Goal: Task Accomplishment & Management: Complete application form

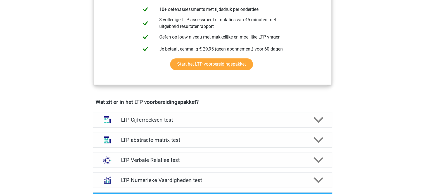
scroll to position [290, 0]
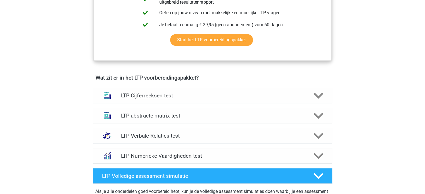
click at [178, 94] on h4 "LTP Cijferreeksen test" at bounding box center [212, 95] width 183 height 6
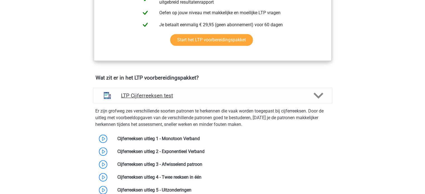
click at [178, 94] on h4 "LTP Cijferreeksen test" at bounding box center [212, 95] width 183 height 6
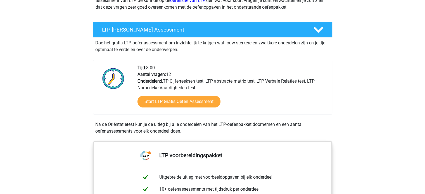
scroll to position [87, 0]
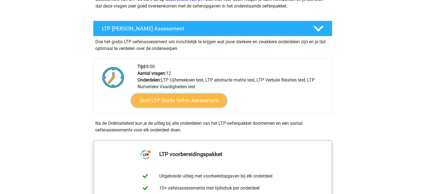
click at [180, 100] on link "Start LTP Gratis Oefen Assessment" at bounding box center [178, 100] width 95 height 13
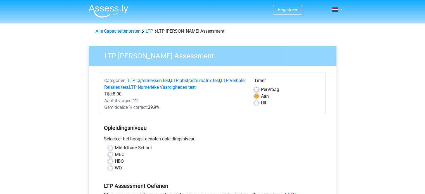
click at [114, 168] on div "WO" at bounding box center [212, 168] width 209 height 7
click at [115, 168] on label "WO" at bounding box center [118, 168] width 7 height 7
click at [111, 168] on input "WO" at bounding box center [110, 168] width 4 height 6
radio input "true"
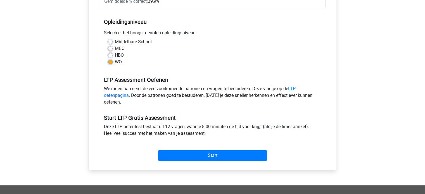
scroll to position [107, 0]
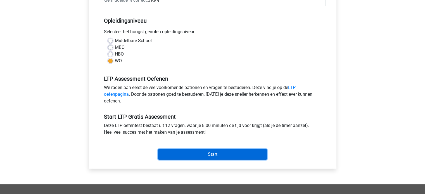
click at [211, 155] on input "Start" at bounding box center [212, 154] width 109 height 11
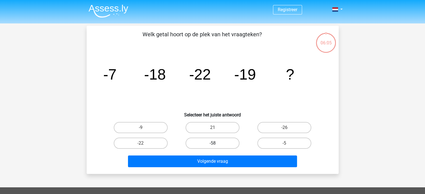
click at [200, 141] on label "-58" at bounding box center [212, 143] width 54 height 11
click at [212, 143] on input "-58" at bounding box center [214, 145] width 4 height 4
radio input "true"
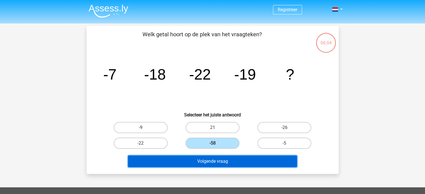
click at [209, 166] on button "Volgende vraag" at bounding box center [212, 161] width 169 height 12
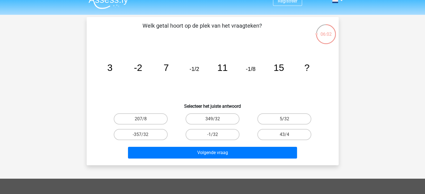
scroll to position [4, 0]
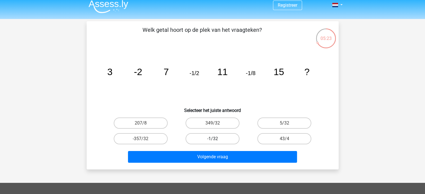
click at [210, 138] on label "-1/32" at bounding box center [212, 138] width 54 height 11
click at [212, 139] on input "-1/32" at bounding box center [214, 141] width 4 height 4
radio input "true"
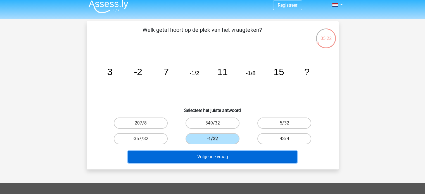
click at [210, 159] on button "Volgende vraag" at bounding box center [212, 157] width 169 height 12
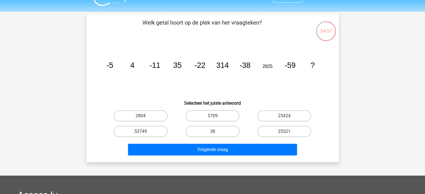
scroll to position [11, 0]
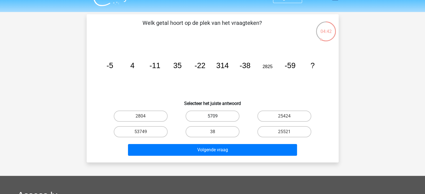
click at [224, 116] on label "5709" at bounding box center [212, 116] width 54 height 11
click at [216, 116] on input "5709" at bounding box center [214, 118] width 4 height 4
radio input "true"
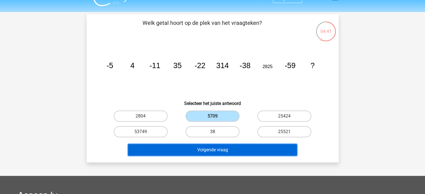
click at [221, 144] on button "Volgende vraag" at bounding box center [212, 150] width 169 height 12
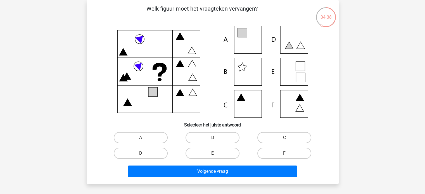
scroll to position [0, 0]
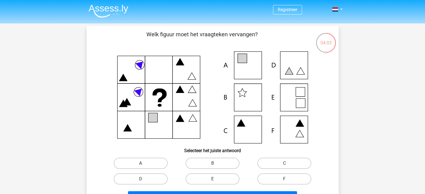
click at [135, 166] on label "A" at bounding box center [141, 163] width 54 height 11
click at [140, 166] on input "A" at bounding box center [142, 165] width 4 height 4
radio input "true"
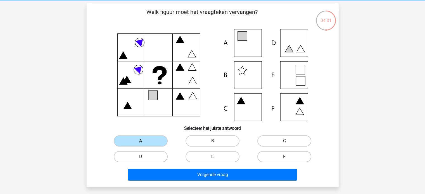
scroll to position [32, 0]
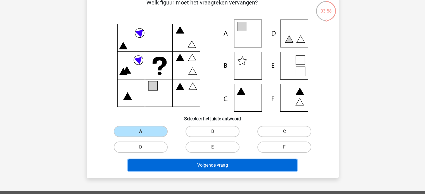
click at [183, 163] on button "Volgende vraag" at bounding box center [212, 165] width 169 height 12
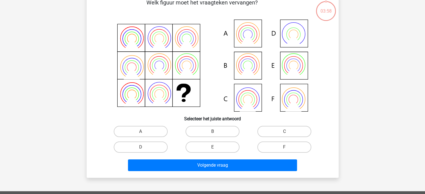
scroll to position [26, 0]
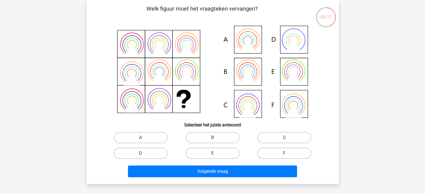
click at [249, 68] on icon at bounding box center [247, 71] width 9 height 9
click at [210, 140] on label "B" at bounding box center [212, 137] width 54 height 11
click at [212, 140] on input "B" at bounding box center [214, 140] width 4 height 4
radio input "true"
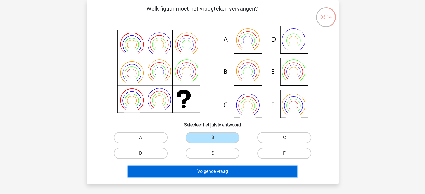
click at [230, 169] on button "Volgende vraag" at bounding box center [212, 172] width 169 height 12
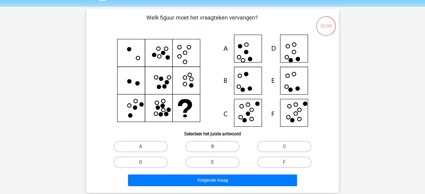
scroll to position [17, 0]
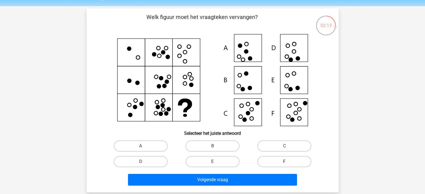
click at [288, 161] on label "F" at bounding box center [284, 161] width 54 height 11
click at [288, 162] on input "F" at bounding box center [286, 164] width 4 height 4
radio input "true"
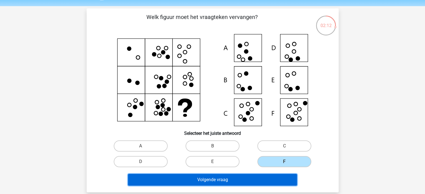
click at [259, 176] on button "Volgende vraag" at bounding box center [212, 180] width 169 height 12
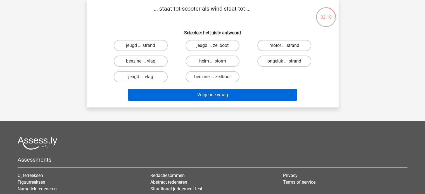
scroll to position [4, 0]
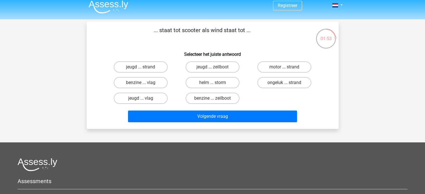
click at [212, 99] on input "benzine ... zeilboot" at bounding box center [214, 100] width 4 height 4
radio input "true"
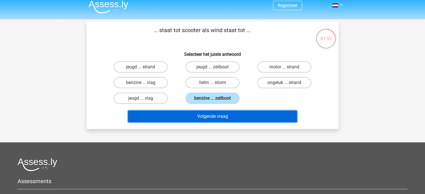
click at [217, 114] on button "Volgende vraag" at bounding box center [212, 117] width 169 height 12
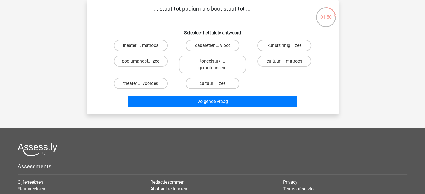
scroll to position [9, 0]
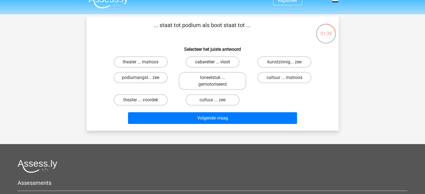
click at [211, 61] on label "cabaretier ... vloot" at bounding box center [212, 61] width 54 height 11
click at [212, 62] on input "cabaretier ... vloot" at bounding box center [214, 64] width 4 height 4
radio input "true"
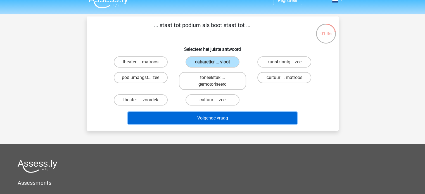
click at [215, 118] on button "Volgende vraag" at bounding box center [212, 118] width 169 height 12
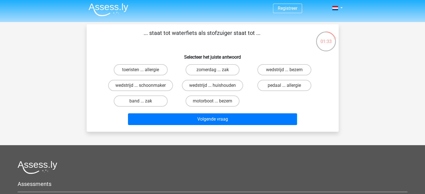
scroll to position [0, 0]
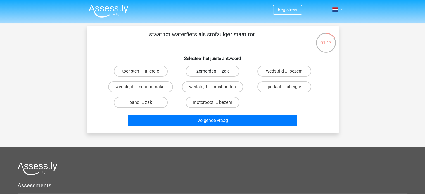
click at [209, 71] on label "zomerdag ... zak" at bounding box center [212, 71] width 54 height 11
click at [212, 71] on input "zomerdag ... zak" at bounding box center [214, 73] width 4 height 4
radio input "true"
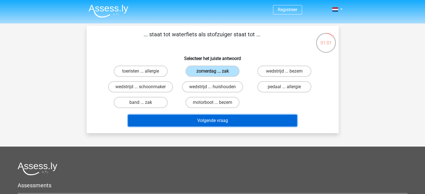
click at [191, 116] on button "Volgende vraag" at bounding box center [212, 121] width 169 height 12
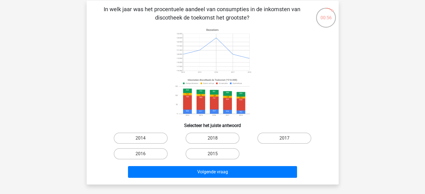
scroll to position [26, 0]
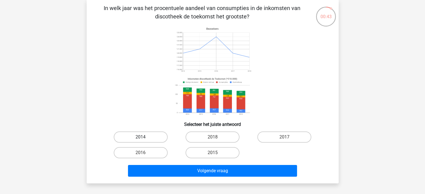
click at [153, 135] on label "2014" at bounding box center [141, 136] width 54 height 11
click at [144, 137] on input "2014" at bounding box center [142, 139] width 4 height 4
radio input "true"
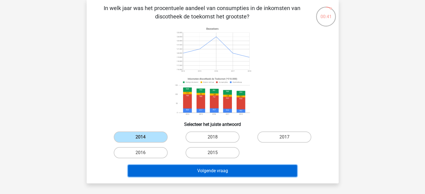
click at [209, 174] on button "Volgende vraag" at bounding box center [212, 171] width 169 height 12
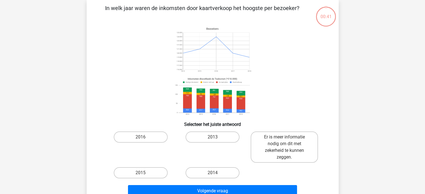
scroll to position [26, 0]
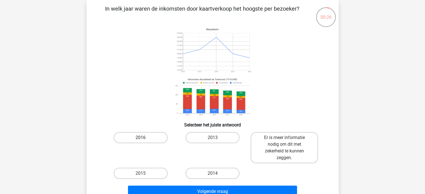
click at [147, 139] on label "2016" at bounding box center [141, 137] width 54 height 11
click at [144, 139] on input "2016" at bounding box center [142, 140] width 4 height 4
radio input "true"
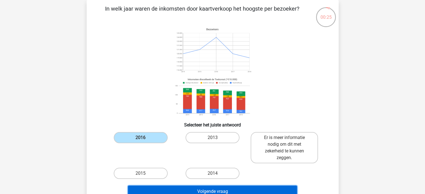
click at [188, 192] on button "Volgende vraag" at bounding box center [212, 192] width 169 height 12
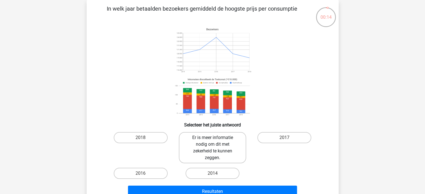
click at [207, 148] on label "Er is meer informatie nodig om dit met zekerheid te kunnen zeggen." at bounding box center [212, 147] width 67 height 31
click at [212, 141] on input "Er is meer informatie nodig om dit met zekerheid te kunnen zeggen." at bounding box center [214, 140] width 4 height 4
radio input "true"
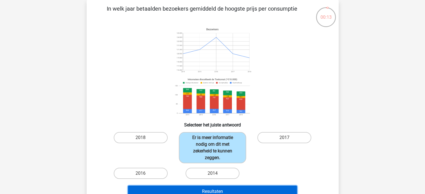
click at [211, 192] on button "Resultaten" at bounding box center [212, 192] width 169 height 12
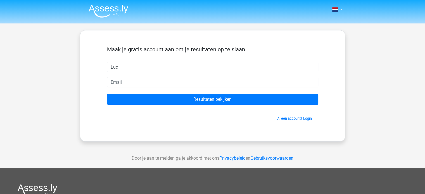
type input "Luc"
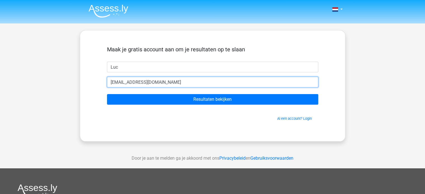
type input "lucvaneijk@hotmail.com"
click at [107, 94] on input "Resultaten bekijken" at bounding box center [212, 99] width 211 height 11
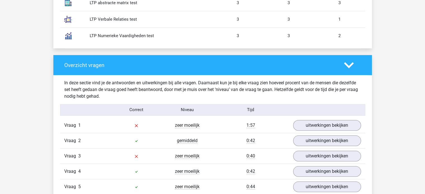
scroll to position [521, 0]
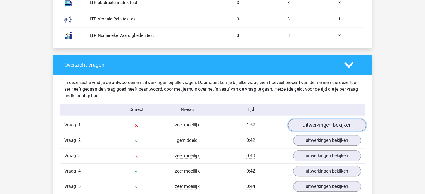
click at [317, 124] on link "uitwerkingen bekijken" at bounding box center [327, 125] width 78 height 12
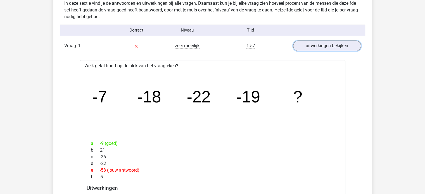
scroll to position [595, 0]
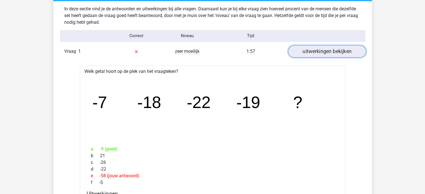
click at [344, 46] on link "uitwerkingen bekijken" at bounding box center [327, 51] width 78 height 12
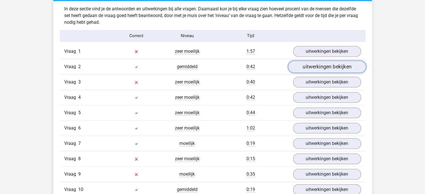
click at [336, 65] on link "uitwerkingen bekijken" at bounding box center [327, 67] width 78 height 12
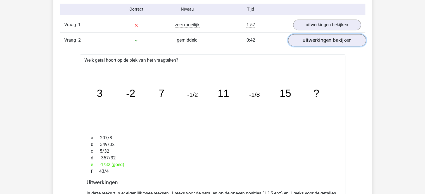
scroll to position [622, 0]
click at [343, 39] on link "uitwerkingen bekijken" at bounding box center [327, 40] width 78 height 12
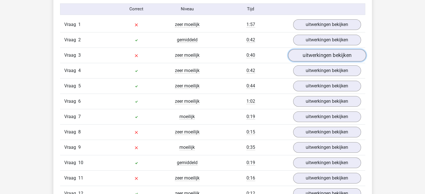
click at [334, 54] on link "uitwerkingen bekijken" at bounding box center [327, 55] width 78 height 12
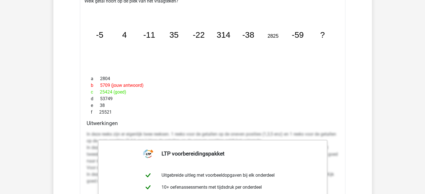
scroll to position [612, 0]
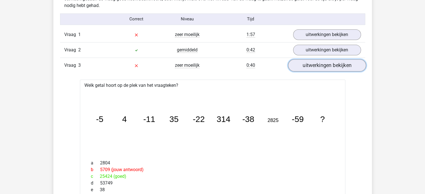
click at [331, 66] on link "uitwerkingen bekijken" at bounding box center [327, 65] width 78 height 12
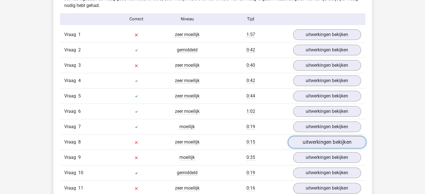
click at [305, 144] on link "uitwerkingen bekijken" at bounding box center [327, 142] width 78 height 12
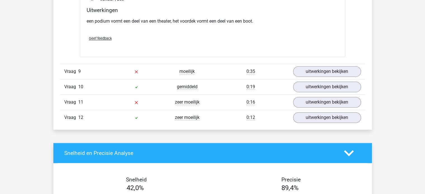
scroll to position [845, 0]
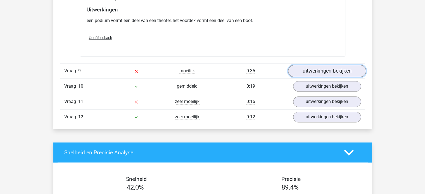
click at [322, 66] on link "uitwerkingen bekijken" at bounding box center [327, 71] width 78 height 12
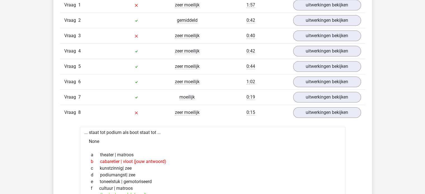
scroll to position [672, 0]
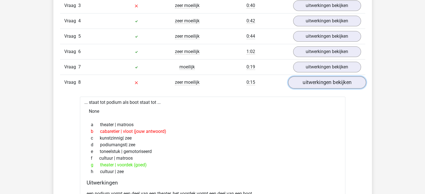
click at [320, 86] on link "uitwerkingen bekijken" at bounding box center [327, 82] width 78 height 12
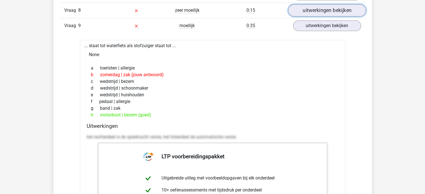
scroll to position [736, 0]
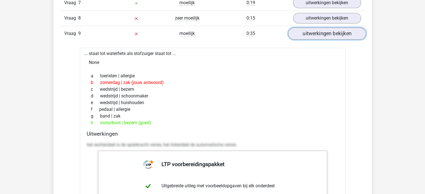
click at [339, 30] on link "uitwerkingen bekijken" at bounding box center [327, 33] width 78 height 12
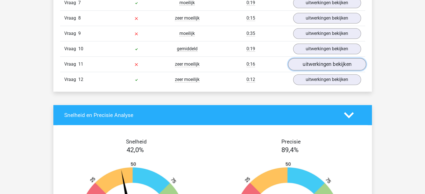
click at [319, 58] on link "uitwerkingen bekijken" at bounding box center [327, 64] width 78 height 12
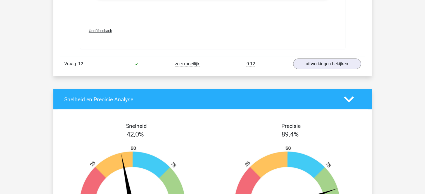
scroll to position [1115, 0]
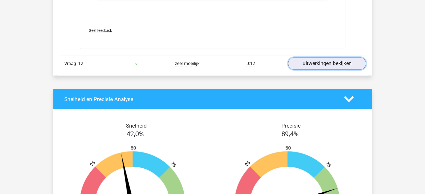
click at [319, 58] on link "uitwerkingen bekijken" at bounding box center [327, 64] width 78 height 12
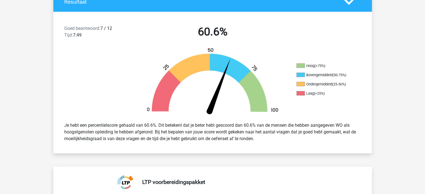
scroll to position [0, 0]
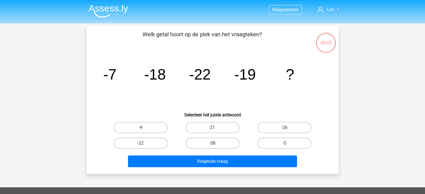
scroll to position [26, 0]
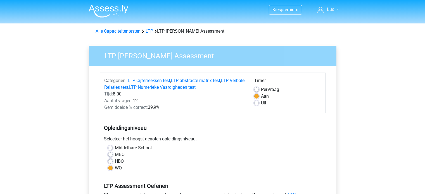
scroll to position [107, 0]
